Goal: Transaction & Acquisition: Book appointment/travel/reservation

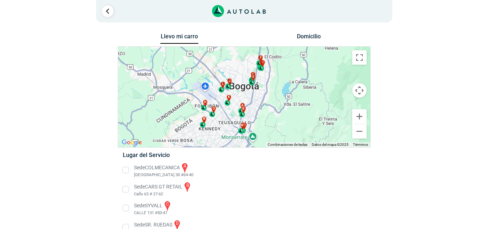
click at [327, 35] on button "Domicilio" at bounding box center [309, 38] width 38 height 10
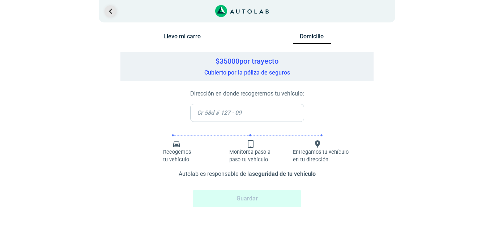
click at [107, 10] on link "Ir al paso anterior" at bounding box center [110, 11] width 12 height 12
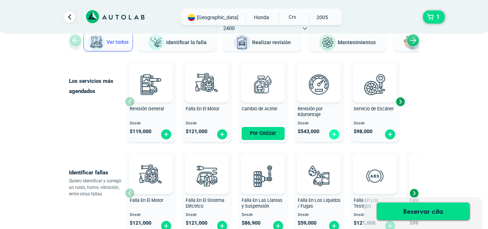
scroll to position [72, 0]
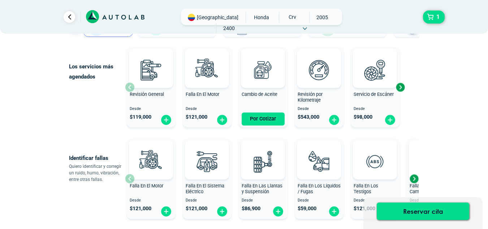
click at [416, 178] on div "Next slide" at bounding box center [414, 178] width 11 height 11
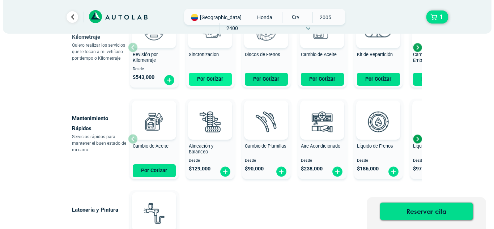
scroll to position [434, 0]
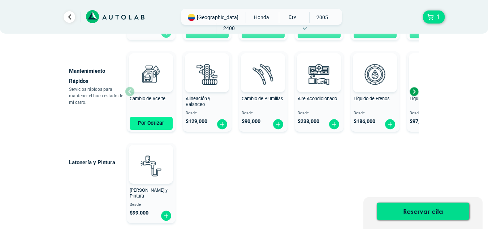
click at [157, 121] on button "Por Cotizar" at bounding box center [151, 123] width 43 height 13
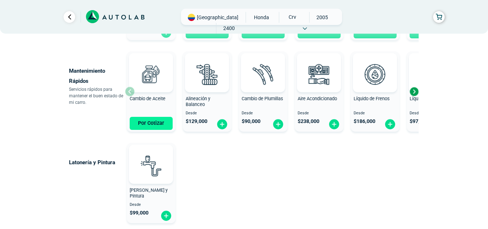
click at [141, 125] on button "Por Cotizar" at bounding box center [151, 123] width 43 height 13
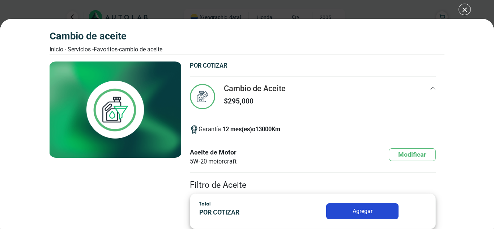
click at [465, 12] on div "Cambio de Aceite Inicio - Servicios - Favoritos - Cambio de Aceite Cambio de Ac…" at bounding box center [247, 114] width 494 height 229
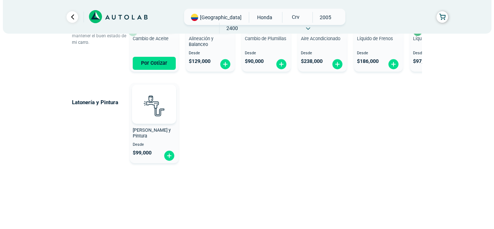
scroll to position [494, 0]
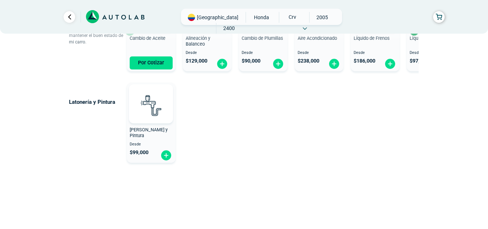
click at [310, 16] on span "2005" at bounding box center [323, 17] width 26 height 11
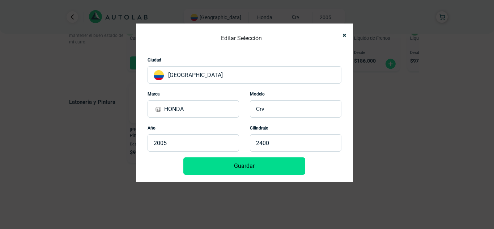
click at [180, 141] on p "2005" at bounding box center [192, 142] width 91 height 17
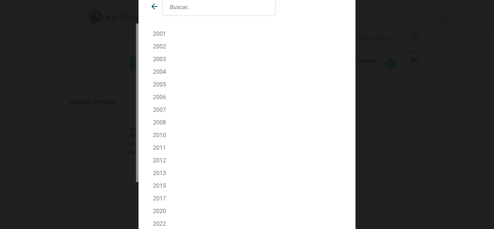
scroll to position [63, 0]
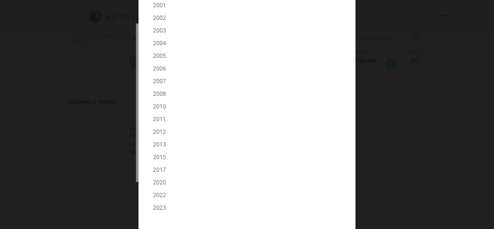
click at [160, 206] on p "2023" at bounding box center [247, 207] width 188 height 7
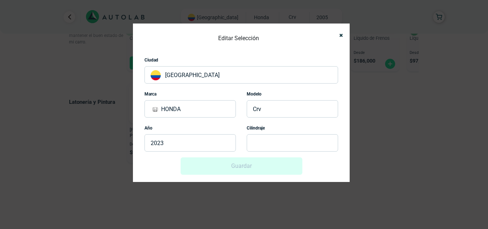
click at [276, 107] on p "CRV" at bounding box center [292, 108] width 91 height 17
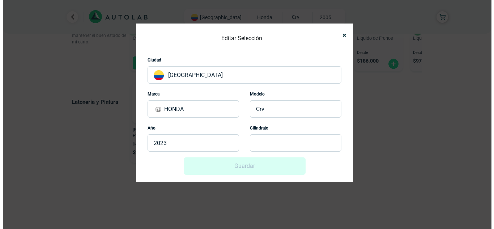
scroll to position [0, 0]
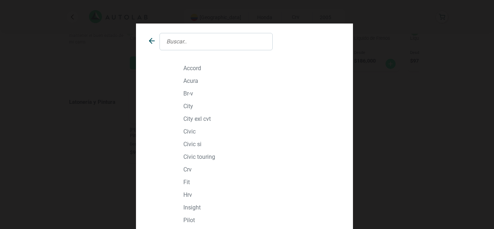
click at [188, 169] on p "CRV" at bounding box center [260, 169] width 155 height 7
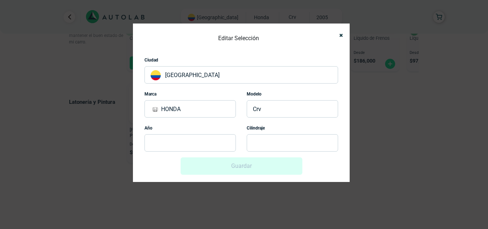
click at [201, 138] on p at bounding box center [190, 142] width 91 height 17
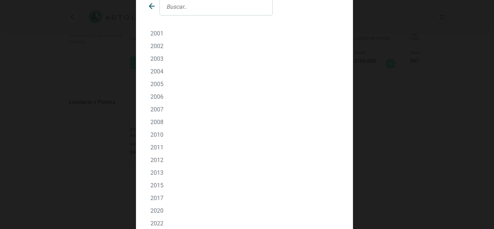
scroll to position [63, 0]
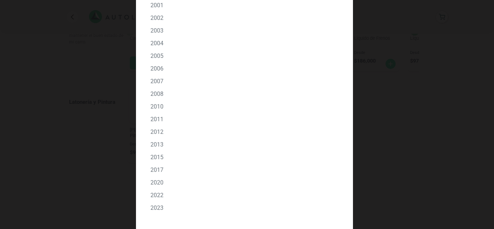
click at [157, 207] on p "2023" at bounding box center [244, 207] width 188 height 7
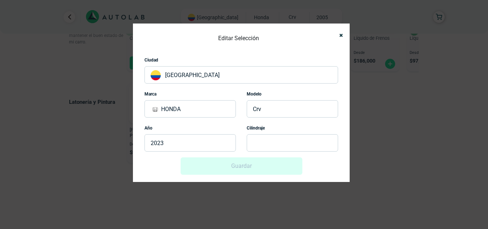
click at [211, 162] on div "Guardar" at bounding box center [242, 165] width 194 height 17
click at [267, 145] on p at bounding box center [292, 142] width 91 height 17
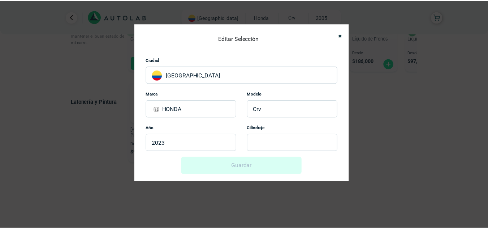
scroll to position [0, 0]
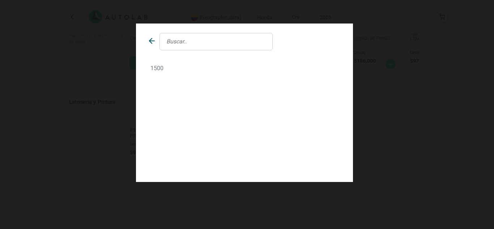
click at [154, 66] on p "1500" at bounding box center [244, 68] width 188 height 7
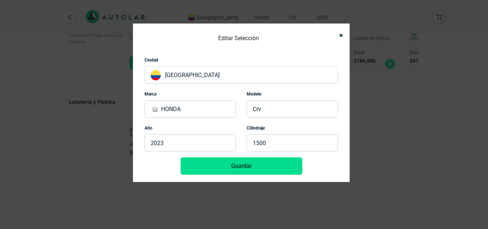
click at [240, 167] on button "Guardar" at bounding box center [242, 165] width 122 height 17
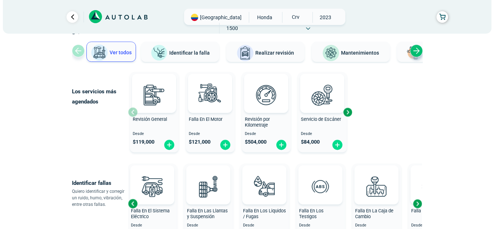
scroll to position [60, 0]
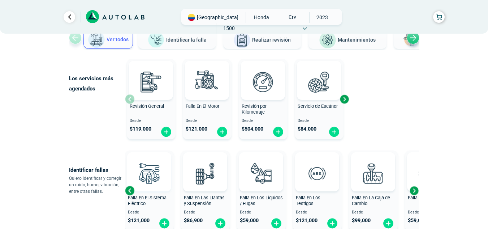
click at [139, 179] on img at bounding box center [149, 173] width 32 height 32
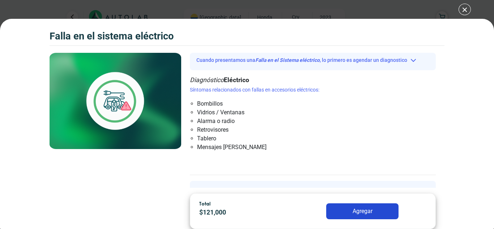
click at [213, 101] on li "Bombillos" at bounding box center [292, 103] width 191 height 9
click at [466, 8] on div "Falla en el Sistema eléctrico Falla en el Sistema eléctrico Cuando presentamos …" at bounding box center [247, 114] width 494 height 229
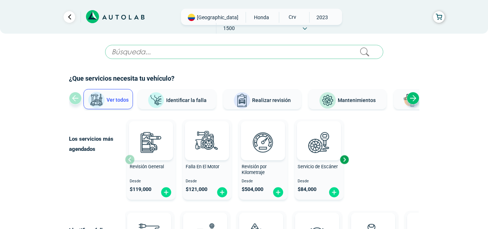
click at [412, 100] on div "Next slide" at bounding box center [413, 98] width 13 height 13
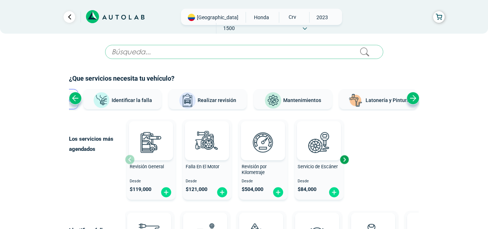
click at [412, 100] on div "Next slide" at bounding box center [413, 98] width 13 height 13
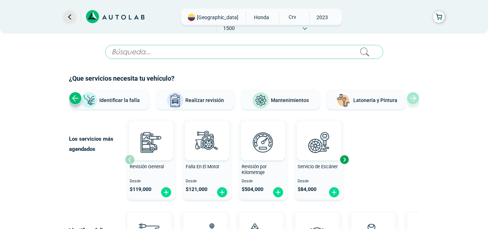
click at [70, 15] on link "Ir al paso anterior" at bounding box center [70, 17] width 12 height 12
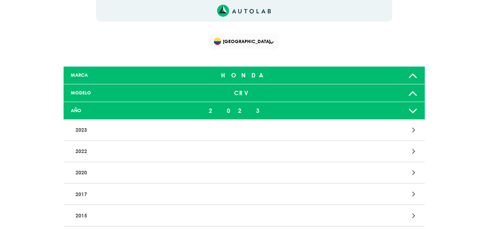
click at [229, 11] on icon "Link al sitio de autolab" at bounding box center [223, 11] width 12 height 12
